Goal: Task Accomplishment & Management: Use online tool/utility

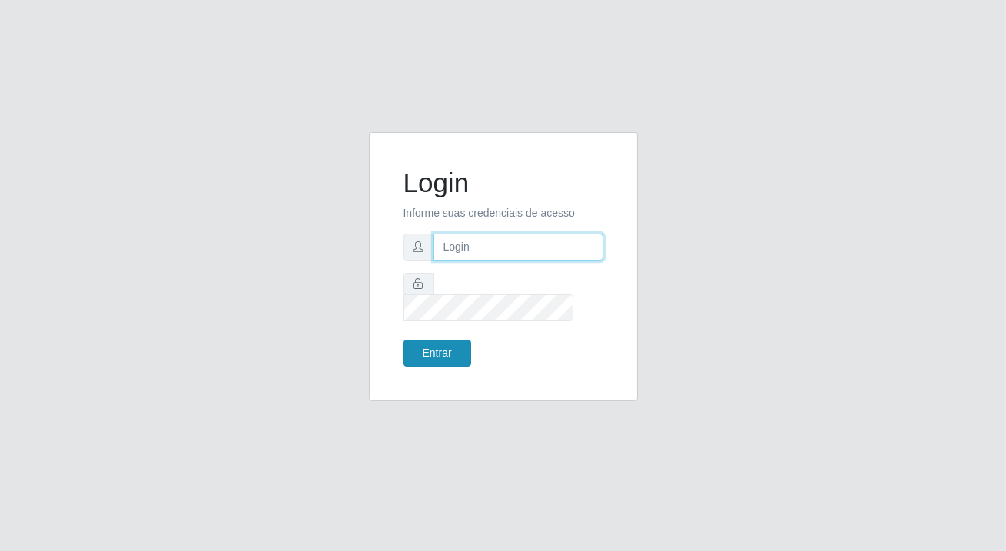
type input "[PERSON_NAME][EMAIL_ADDRESS][DOMAIN_NAME]"
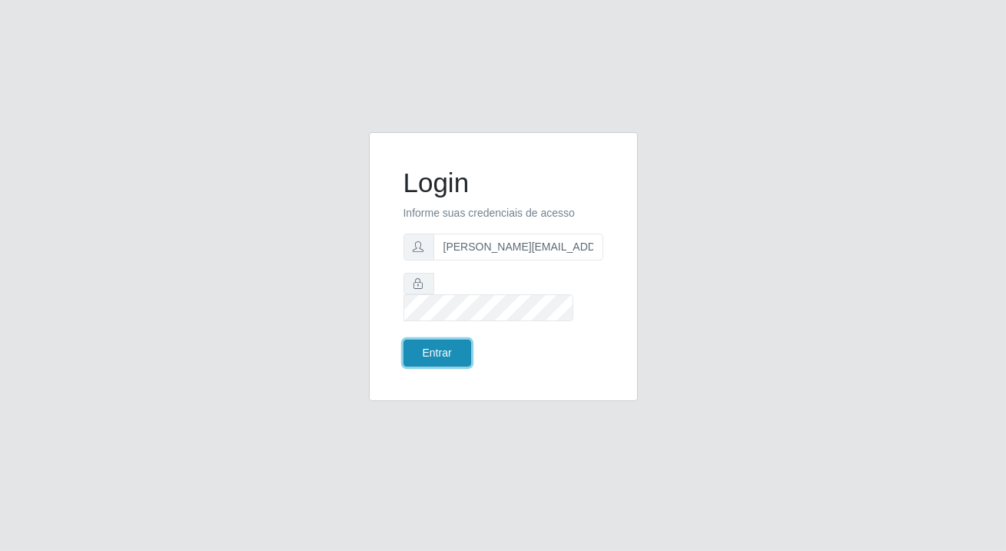
click at [433, 342] on button "Entrar" at bounding box center [438, 353] width 68 height 27
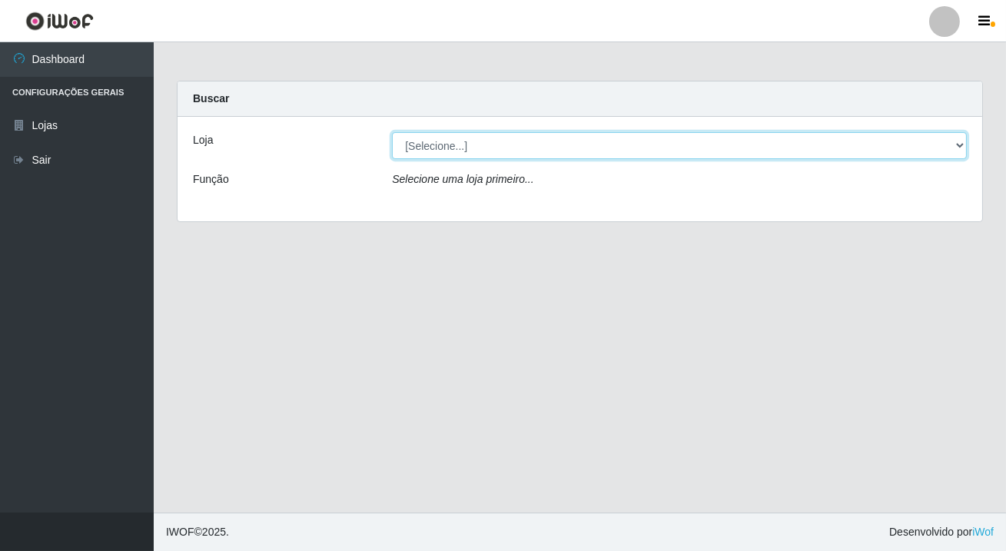
click at [963, 139] on select "[Selecione...] Rede Potiguar 2 - Macaíba" at bounding box center [679, 145] width 575 height 27
select select "101"
click at [392, 132] on select "[Selecione...] Rede Potiguar 2 - Macaíba" at bounding box center [679, 145] width 575 height 27
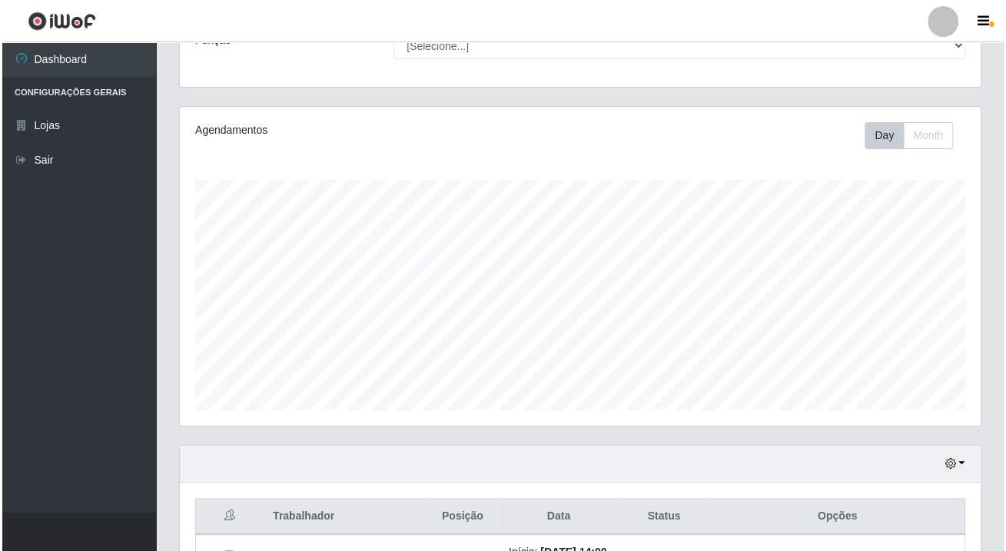
scroll to position [354, 0]
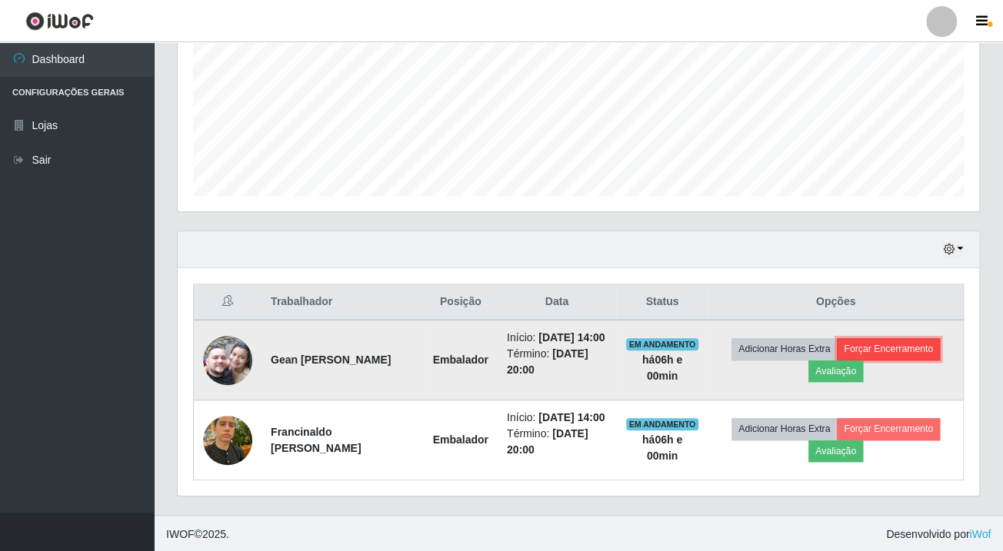
click at [895, 342] on button "Forçar Encerramento" at bounding box center [888, 349] width 103 height 22
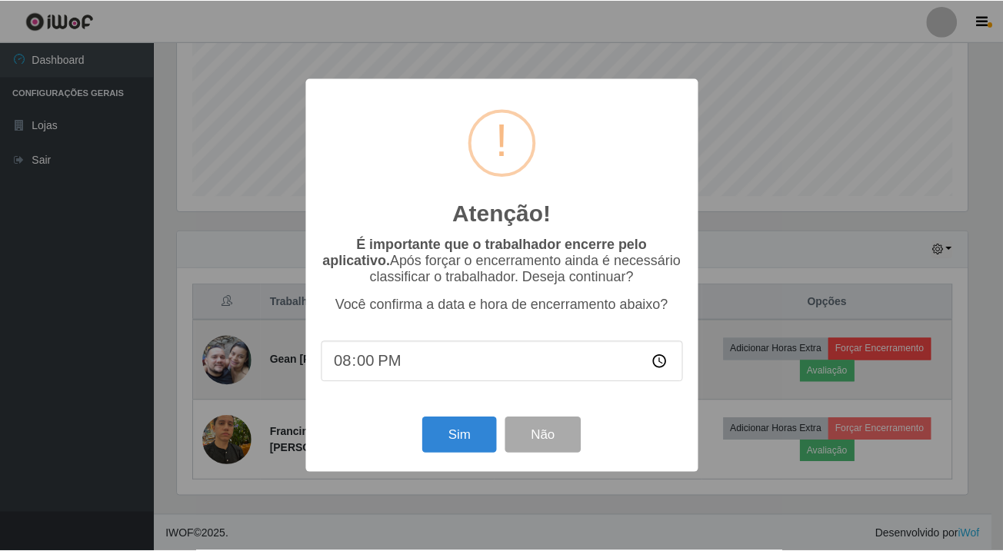
scroll to position [319, 793]
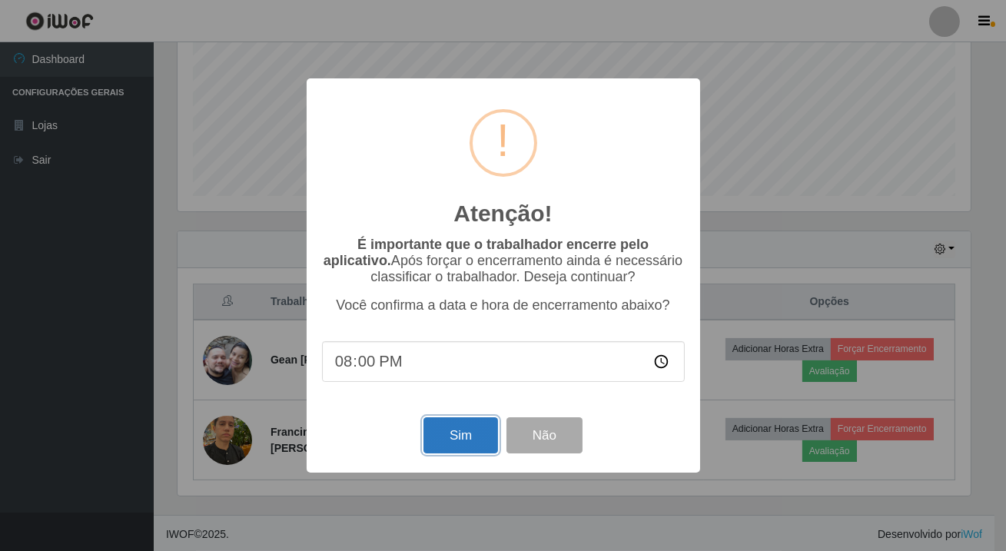
click at [466, 440] on button "Sim" at bounding box center [461, 435] width 75 height 36
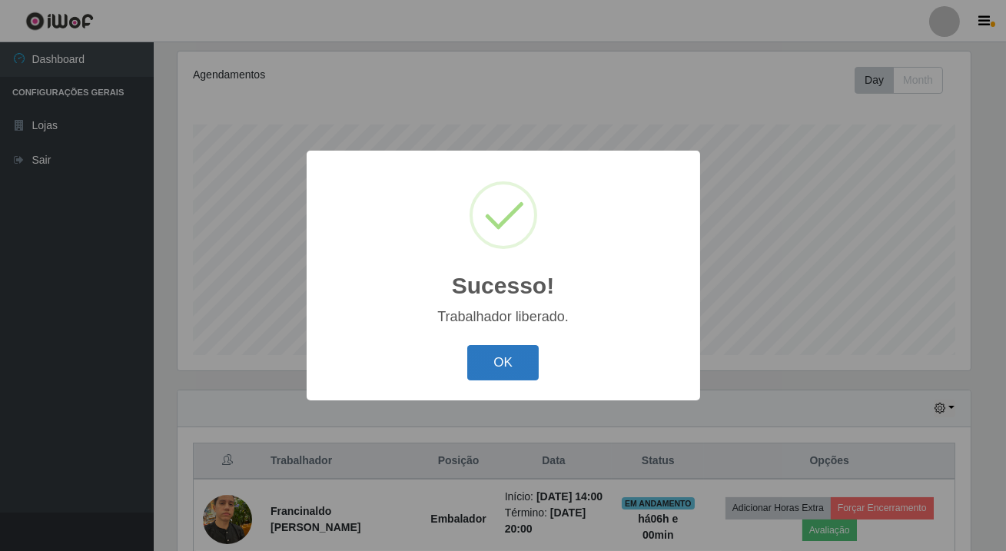
click at [511, 359] on button "OK" at bounding box center [503, 363] width 72 height 36
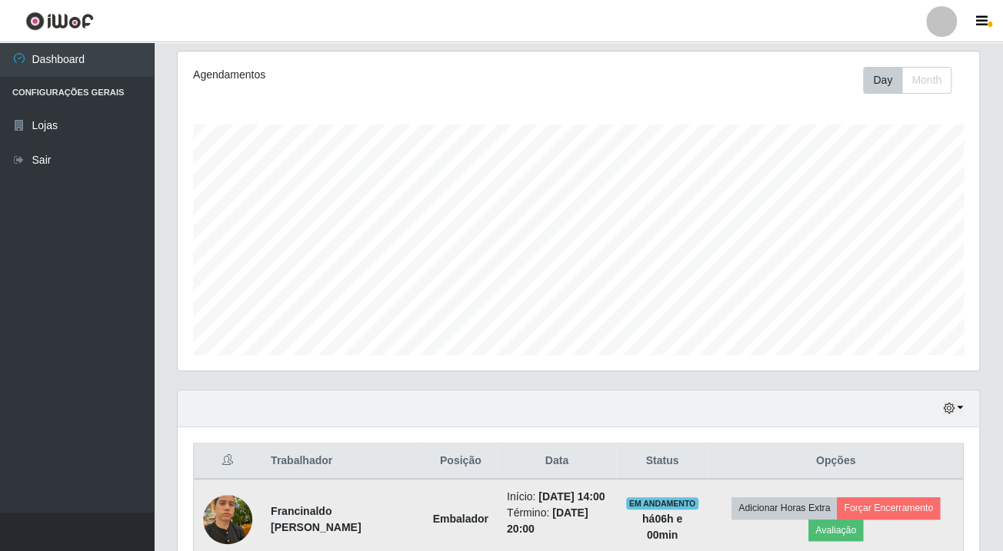
scroll to position [274, 0]
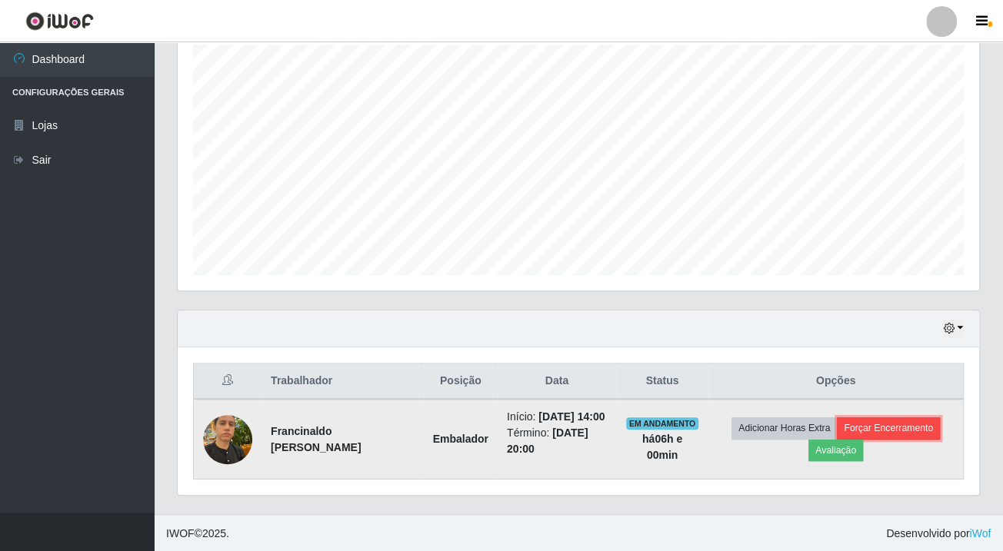
click at [885, 425] on button "Forçar Encerramento" at bounding box center [888, 428] width 103 height 22
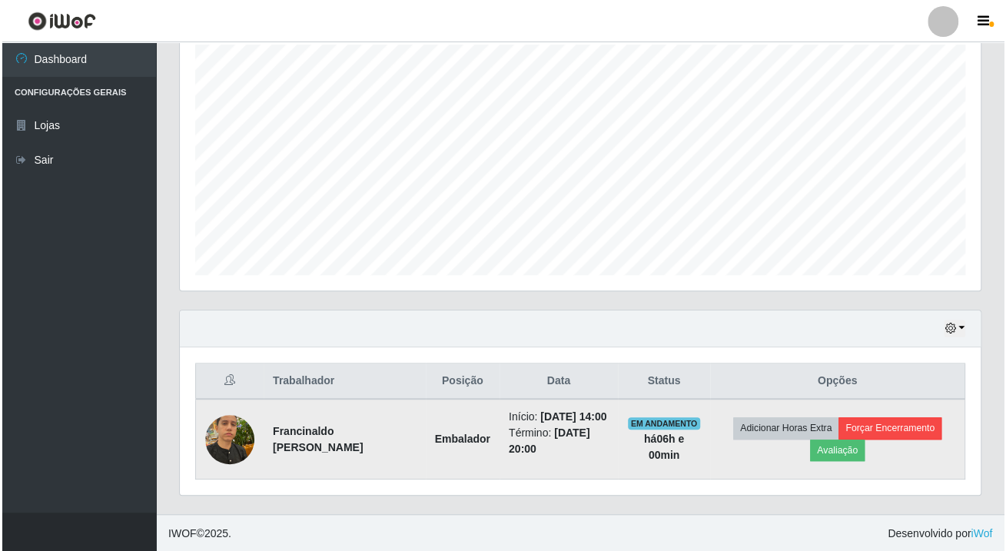
scroll to position [319, 793]
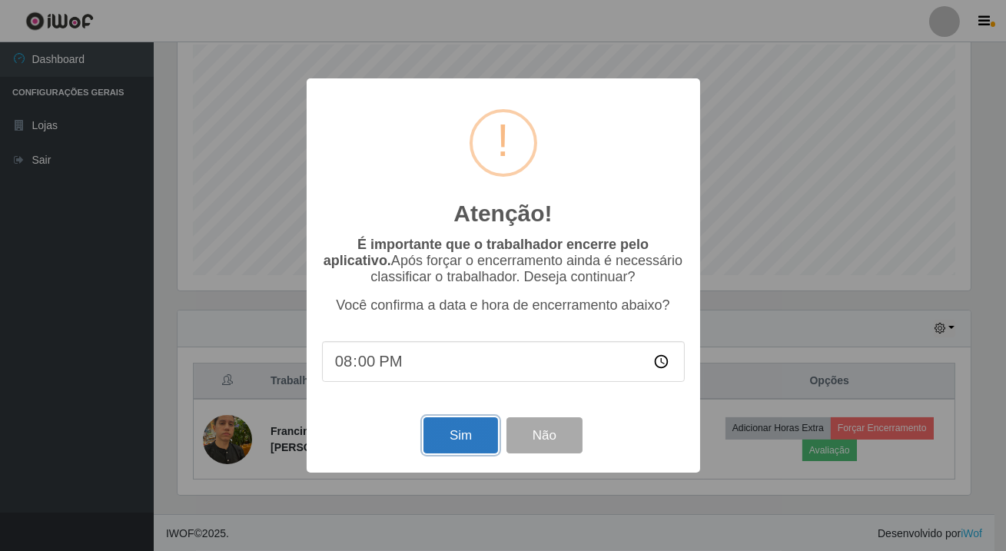
click at [447, 440] on button "Sim" at bounding box center [461, 435] width 75 height 36
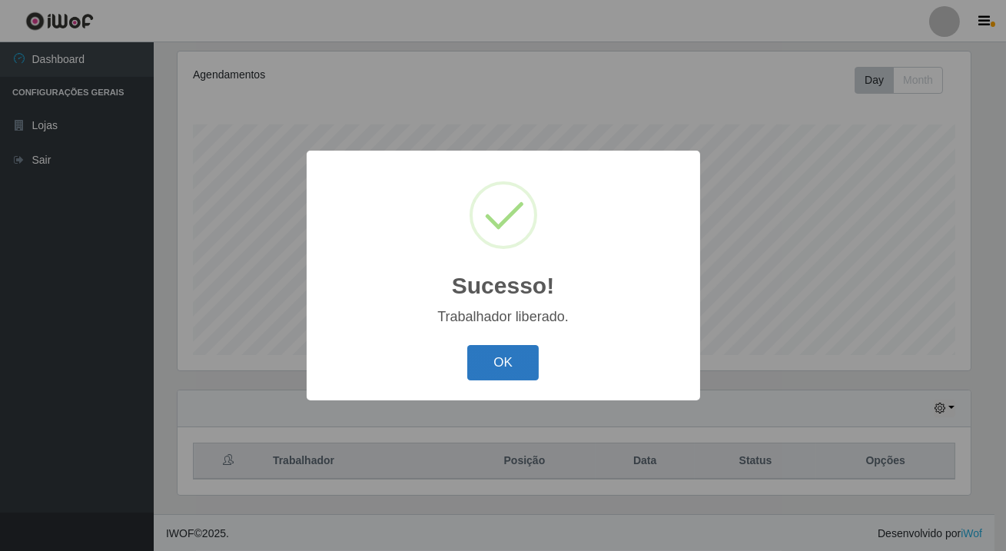
click at [516, 358] on button "OK" at bounding box center [503, 363] width 72 height 36
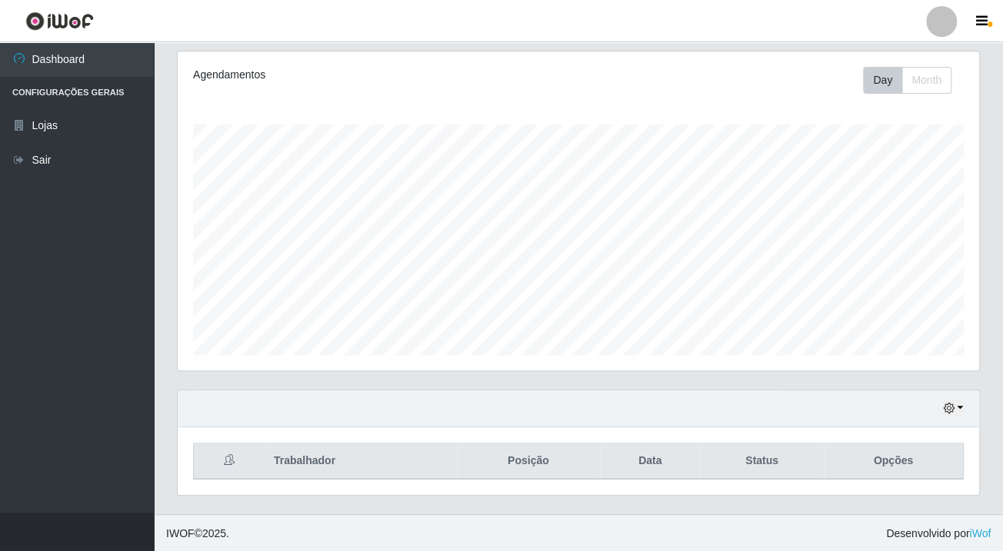
scroll to position [0, 0]
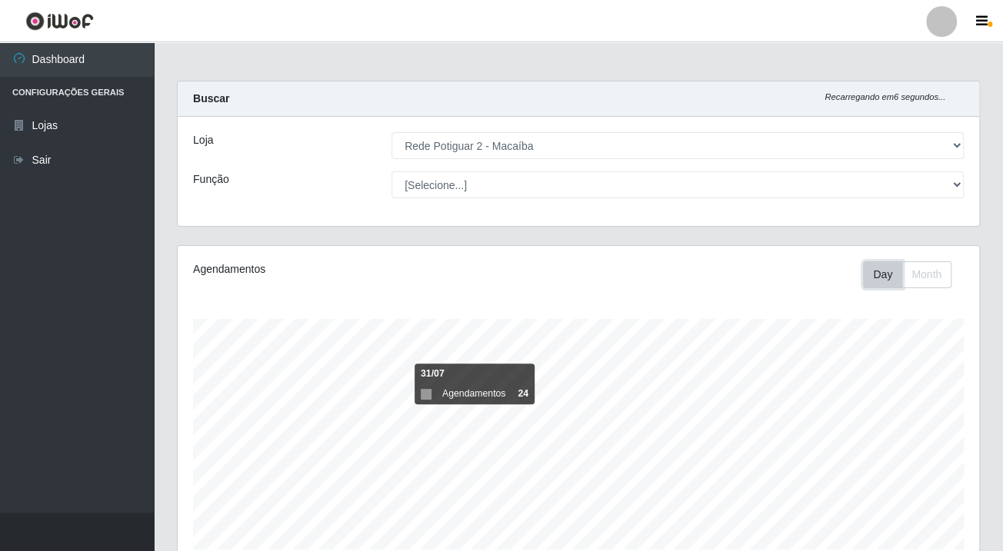
click at [877, 272] on button "Day" at bounding box center [882, 274] width 39 height 27
